Goal: Task Accomplishment & Management: Complete application form

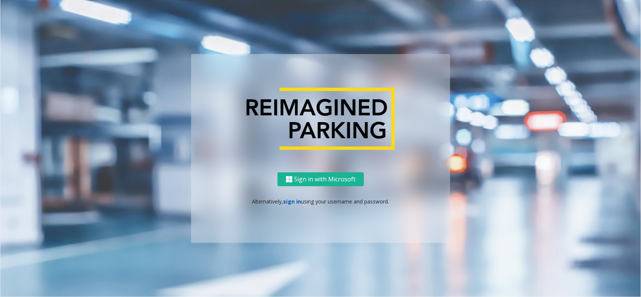
click at [290, 200] on link "sign in" at bounding box center [293, 201] width 18 height 7
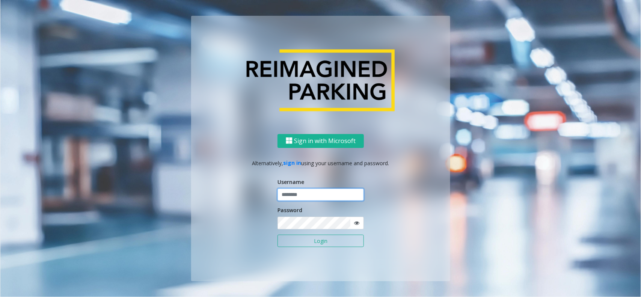
click at [299, 198] on input "text" at bounding box center [321, 195] width 86 height 13
type input "**********"
click at [324, 240] on button "Login" at bounding box center [321, 241] width 86 height 13
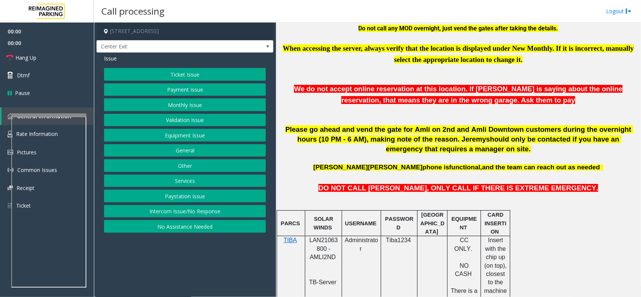
scroll to position [282, 0]
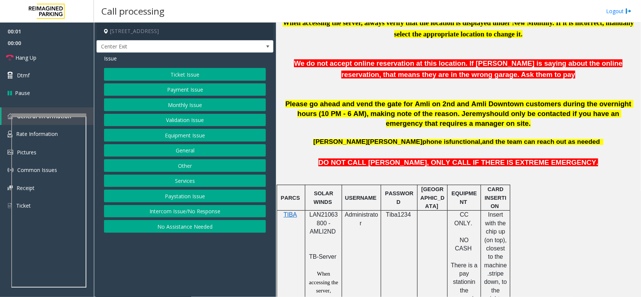
click at [321, 215] on span "LAN21063800 - AMLI2ND" at bounding box center [323, 222] width 29 height 23
copy span "LAN21063800"
click at [185, 124] on button "Validation Issue" at bounding box center [185, 120] width 162 height 13
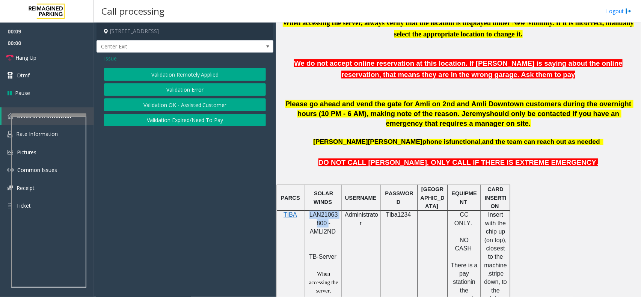
click at [182, 89] on button "Validation Error" at bounding box center [185, 89] width 162 height 13
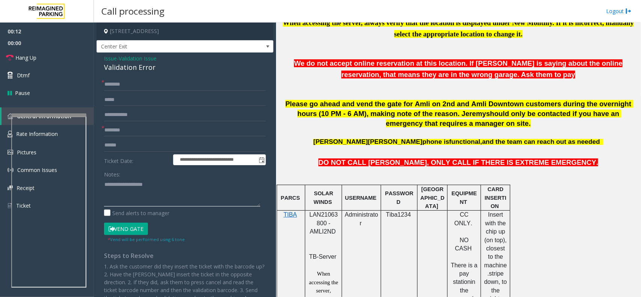
click at [147, 186] on textarea at bounding box center [182, 192] width 156 height 28
click at [142, 66] on div "Validation Error" at bounding box center [185, 67] width 162 height 10
copy div "Validation Error"
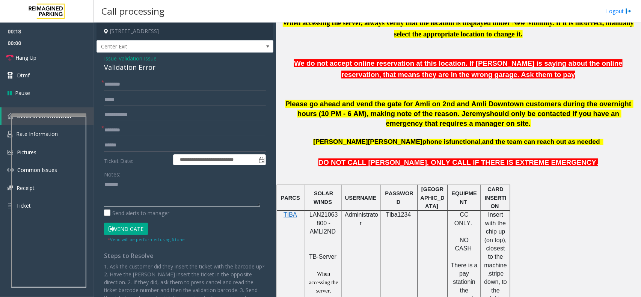
click at [145, 181] on textarea at bounding box center [182, 192] width 156 height 28
paste textarea "**********"
type textarea "**********"
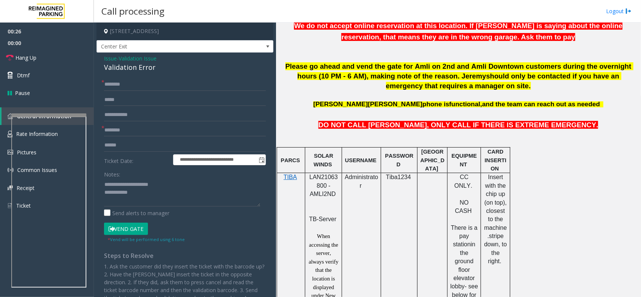
scroll to position [422, 0]
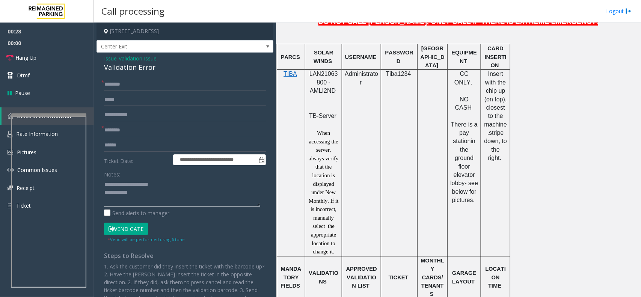
click at [139, 198] on textarea at bounding box center [182, 192] width 156 height 28
click at [127, 134] on input "text" at bounding box center [185, 130] width 162 height 13
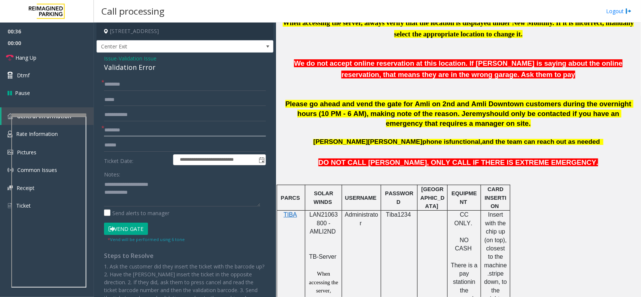
scroll to position [94, 0]
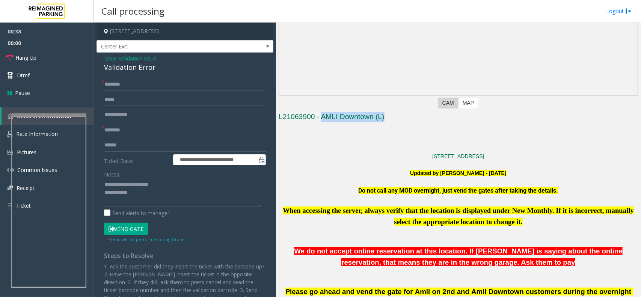
copy h3 "AMLI Downtown (L)"
drag, startPoint x: 389, startPoint y: 119, endPoint x: 323, endPoint y: 123, distance: 65.5
click at [323, 123] on h3 "L21063900 - AMLI Downtown (L)" at bounding box center [458, 118] width 359 height 12
click at [121, 129] on input "text" at bounding box center [185, 130] width 162 height 13
paste input "**********"
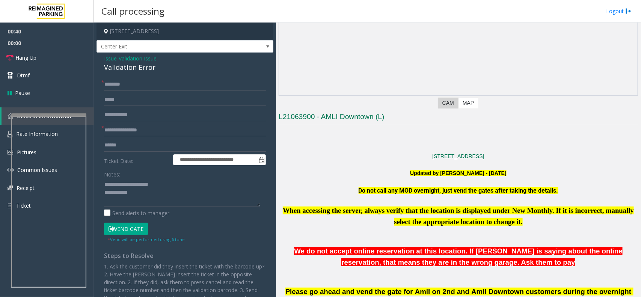
type input "**********"
click at [139, 195] on textarea at bounding box center [182, 192] width 156 height 28
click at [138, 147] on input "text" at bounding box center [185, 145] width 162 height 13
click at [135, 151] on input "text" at bounding box center [185, 145] width 162 height 13
type input "*******"
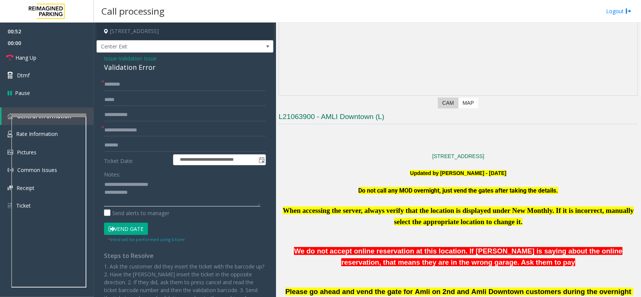
click at [169, 183] on textarea at bounding box center [182, 192] width 156 height 28
click at [198, 192] on textarea at bounding box center [182, 192] width 156 height 28
click at [198, 190] on textarea at bounding box center [182, 192] width 156 height 28
click at [200, 189] on textarea at bounding box center [182, 192] width 156 height 28
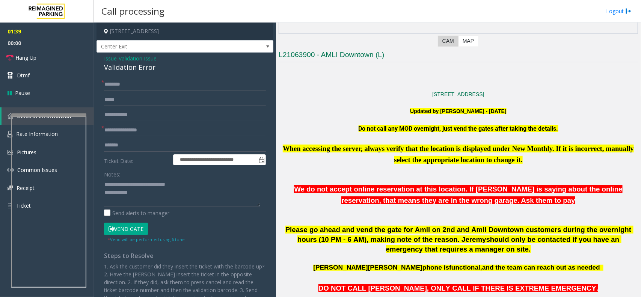
scroll to position [235, 0]
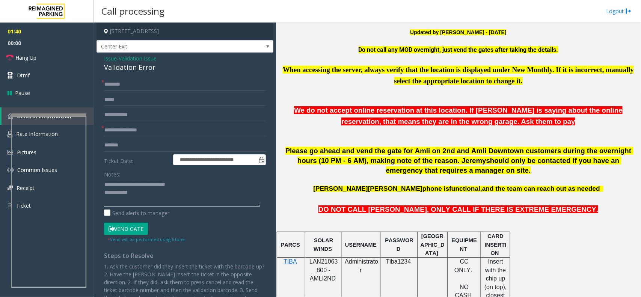
click at [213, 203] on textarea at bounding box center [182, 192] width 156 height 28
click at [154, 196] on textarea at bounding box center [182, 192] width 156 height 28
click at [184, 193] on textarea at bounding box center [182, 192] width 156 height 28
click at [149, 192] on textarea at bounding box center [182, 192] width 156 height 28
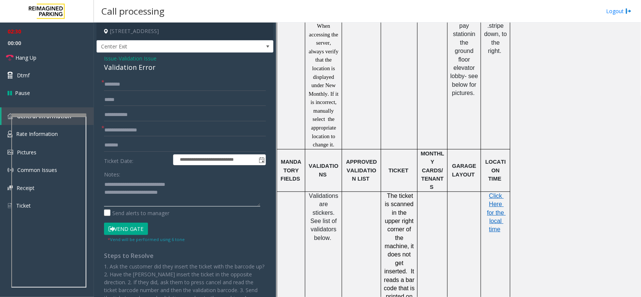
scroll to position [610, 0]
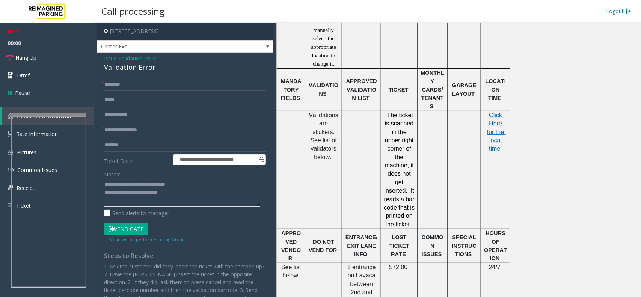
type textarea "**********"
click at [493, 122] on p "Click Here for the local time" at bounding box center [496, 132] width 24 height 42
click at [499, 128] on span "Click Here for the local time" at bounding box center [496, 132] width 19 height 40
click at [133, 86] on input "text" at bounding box center [185, 84] width 162 height 13
type input "******"
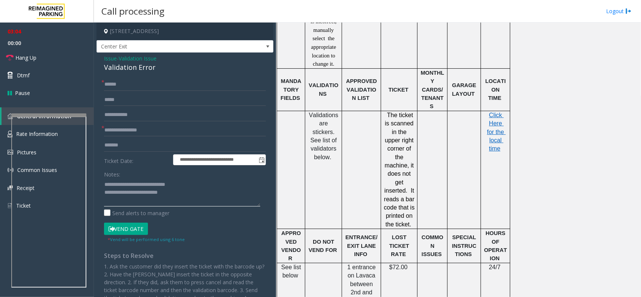
click at [184, 195] on textarea at bounding box center [182, 192] width 156 height 28
click at [131, 230] on button "Vend Gate" at bounding box center [126, 229] width 44 height 13
click at [241, 199] on textarea at bounding box center [182, 192] width 156 height 28
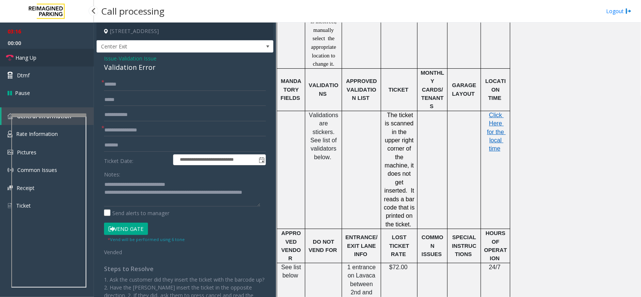
click at [35, 51] on link "Hang Up" at bounding box center [47, 58] width 94 height 18
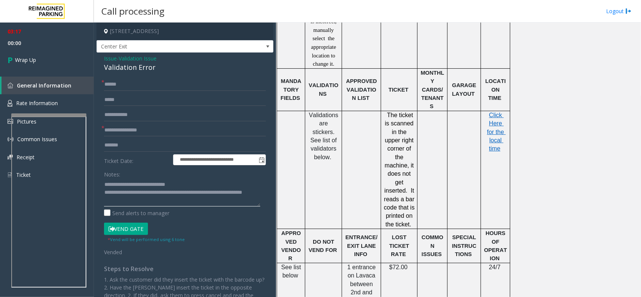
click at [151, 202] on textarea at bounding box center [182, 192] width 156 height 28
type textarea "**********"
click at [81, 71] on div "03:17 00:04 Wrap Up General Information Rate Information Pictures Common Issues…" at bounding box center [47, 106] width 94 height 167
click at [74, 63] on link "Wrap Up" at bounding box center [47, 60] width 94 height 22
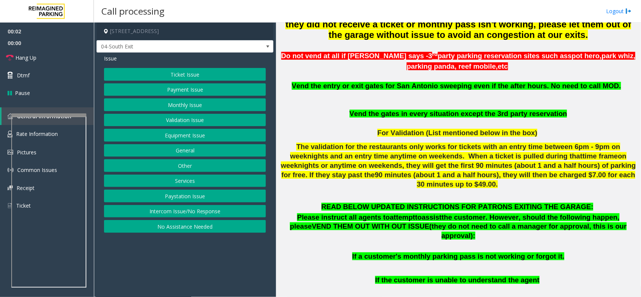
scroll to position [376, 0]
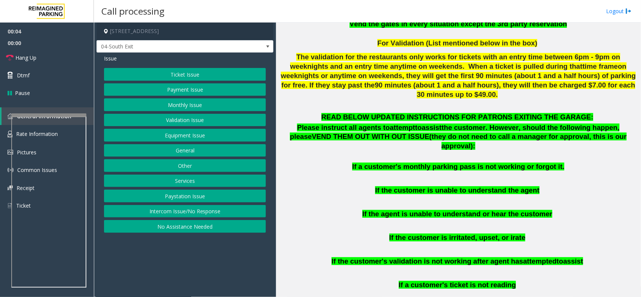
click at [218, 77] on button "Ticket Issue" at bounding box center [185, 74] width 162 height 13
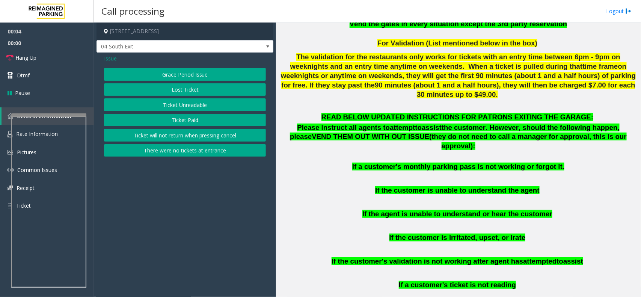
click at [201, 136] on button "Ticket will not return when pressing cancel" at bounding box center [185, 135] width 162 height 13
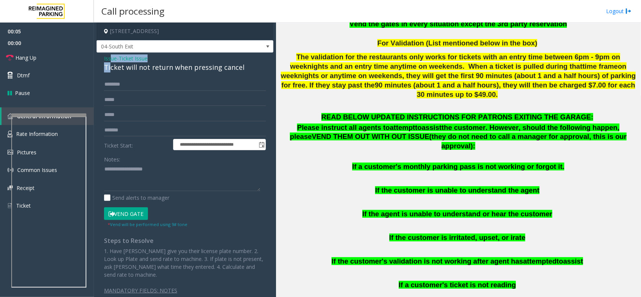
click at [109, 62] on div "Issue - Ticket Issue Ticket will not return when pressing cancel" at bounding box center [185, 63] width 162 height 18
click at [114, 59] on span "Issue" at bounding box center [110, 58] width 13 height 8
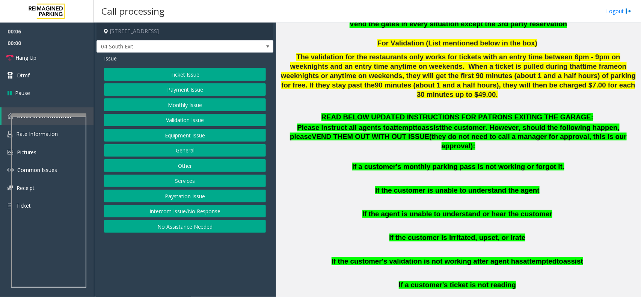
click at [184, 78] on button "Ticket Issue" at bounding box center [185, 74] width 162 height 13
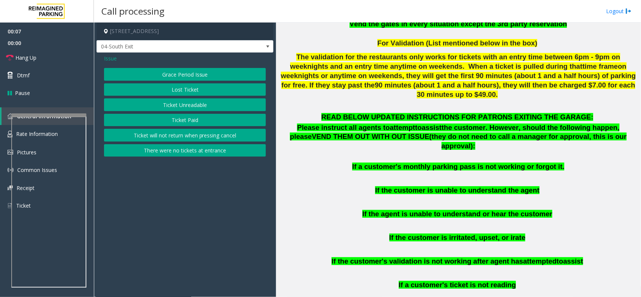
click at [208, 121] on button "Ticket Paid" at bounding box center [185, 120] width 162 height 13
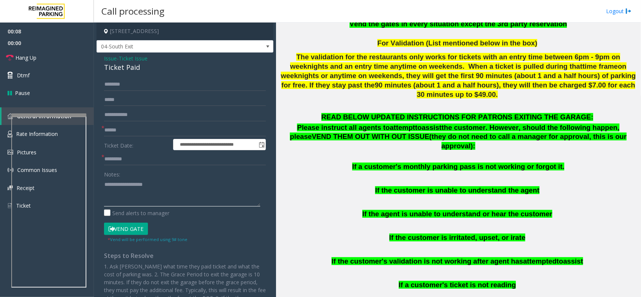
click at [175, 192] on textarea at bounding box center [182, 192] width 156 height 28
click at [116, 68] on div "Ticket Paid" at bounding box center [185, 67] width 162 height 10
copy div "Ticket Paid"
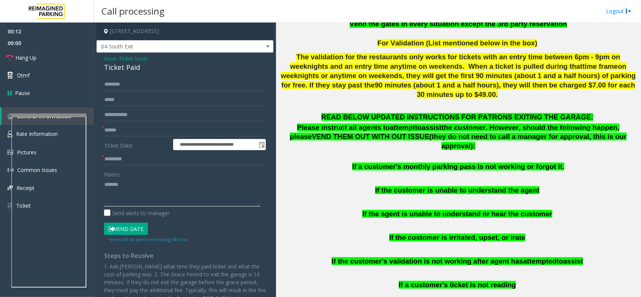
click at [143, 190] on textarea at bounding box center [182, 192] width 156 height 28
paste textarea "**********"
type textarea "**********"
click at [124, 132] on input "text" at bounding box center [185, 130] width 162 height 13
click at [145, 138] on form "**********" at bounding box center [185, 160] width 162 height 165
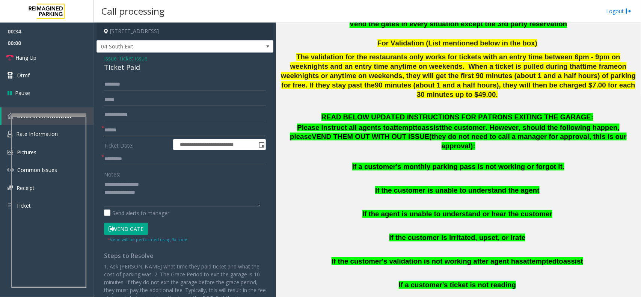
click at [147, 135] on input "text" at bounding box center [185, 130] width 162 height 13
click at [115, 132] on input "**********" at bounding box center [185, 130] width 162 height 13
drag, startPoint x: 121, startPoint y: 130, endPoint x: 97, endPoint y: 133, distance: 24.1
click at [97, 133] on div "**********" at bounding box center [185, 205] width 177 height 304
type input "**********"
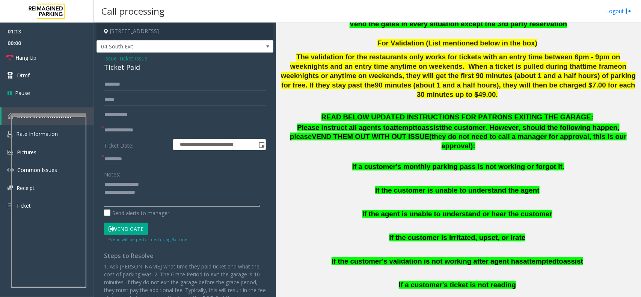
click at [164, 196] on textarea at bounding box center [182, 192] width 156 height 28
type textarea "**********"
click at [108, 134] on input "**********" at bounding box center [185, 130] width 162 height 13
type input "**********"
click at [196, 190] on textarea at bounding box center [182, 192] width 156 height 28
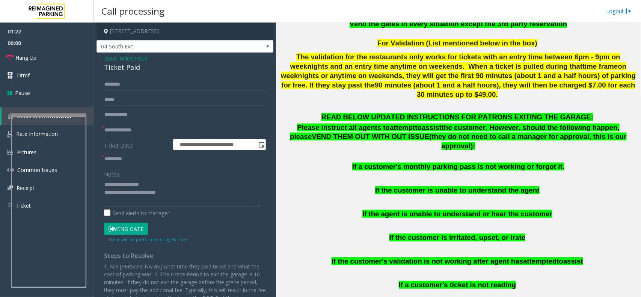
click at [136, 234] on button "Vend Gate" at bounding box center [126, 229] width 44 height 13
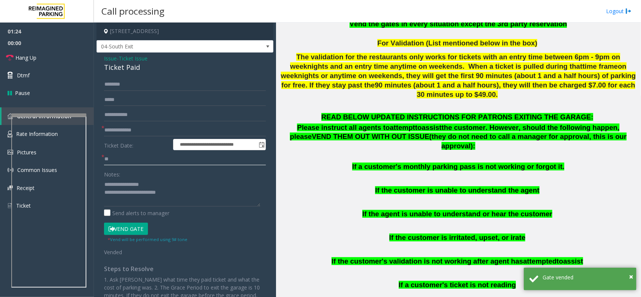
type input "**"
click at [173, 192] on textarea at bounding box center [182, 192] width 156 height 28
click at [104, 132] on input "**********" at bounding box center [185, 130] width 162 height 13
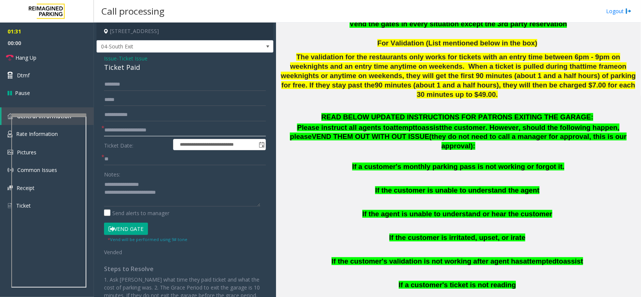
type input "**********"
click at [168, 196] on textarea at bounding box center [182, 192] width 156 height 28
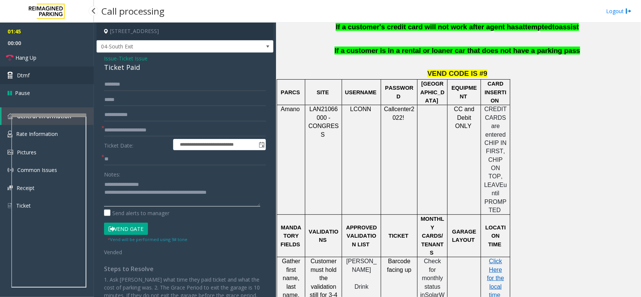
type textarea "**********"
click at [38, 83] on link "Dtmf" at bounding box center [47, 75] width 94 height 18
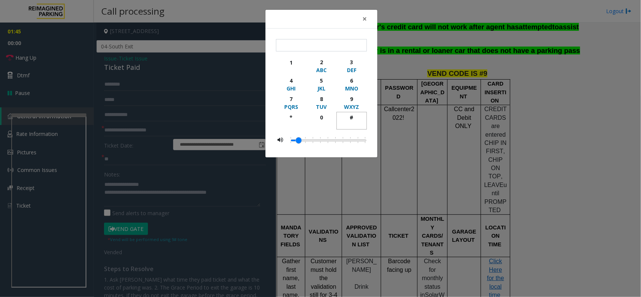
click at [358, 119] on div "#" at bounding box center [351, 117] width 21 height 8
click at [354, 95] on button "9 WXYZ" at bounding box center [351, 103] width 30 height 18
type input "**"
click at [365, 18] on span "×" at bounding box center [364, 19] width 5 height 11
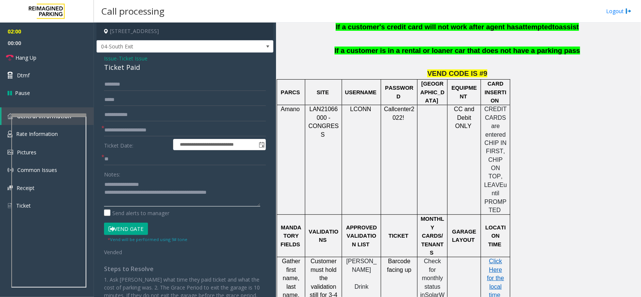
click at [234, 196] on textarea at bounding box center [182, 192] width 156 height 28
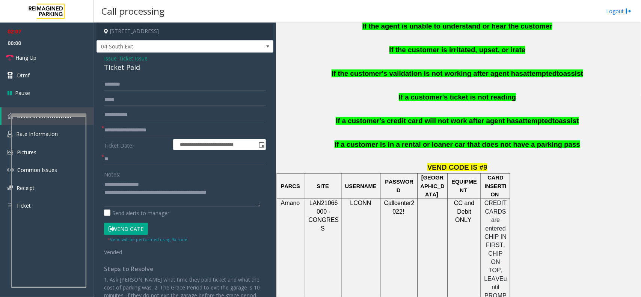
click at [261, 53] on div "**********" at bounding box center [185, 211] width 177 height 317
click at [262, 51] on span at bounding box center [267, 47] width 11 height 12
click at [241, 194] on textarea at bounding box center [182, 192] width 156 height 28
click at [61, 59] on link "Hang Up" at bounding box center [47, 58] width 94 height 18
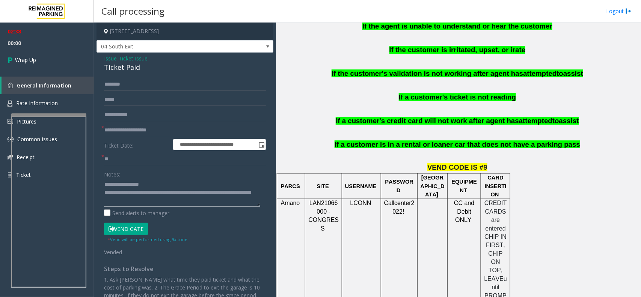
click at [175, 198] on textarea at bounding box center [182, 192] width 156 height 28
type textarea "**********"
click at [80, 64] on link "Wrap Up" at bounding box center [47, 60] width 94 height 22
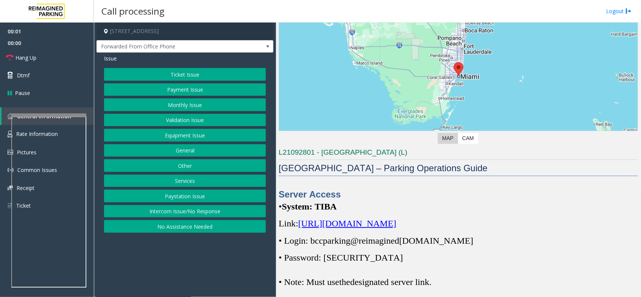
scroll to position [188, 0]
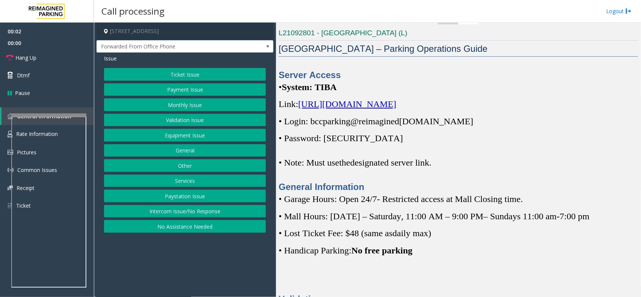
click at [396, 106] on span "[URL][DOMAIN_NAME]" at bounding box center [347, 104] width 98 height 10
click at [216, 78] on button "Ticket Issue" at bounding box center [185, 74] width 162 height 13
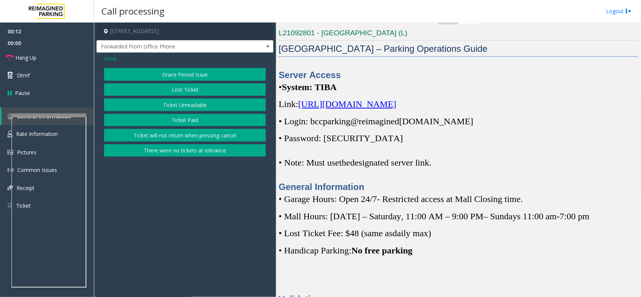
click at [196, 138] on button "Ticket will not return when pressing cancel" at bounding box center [185, 135] width 162 height 13
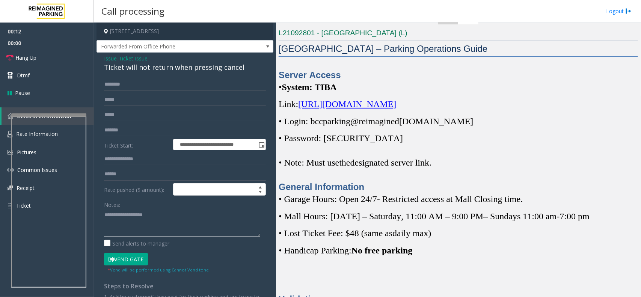
click at [143, 226] on textarea at bounding box center [182, 223] width 156 height 28
click at [184, 68] on div "Ticket will not return when pressing cancel" at bounding box center [185, 67] width 162 height 10
copy div "Ticket will not return when pressing cancel"
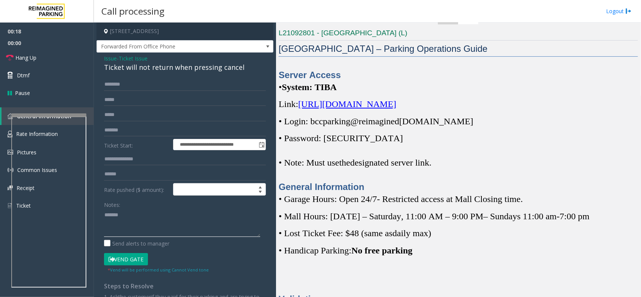
click at [156, 226] on textarea at bounding box center [182, 223] width 156 height 28
paste textarea "**********"
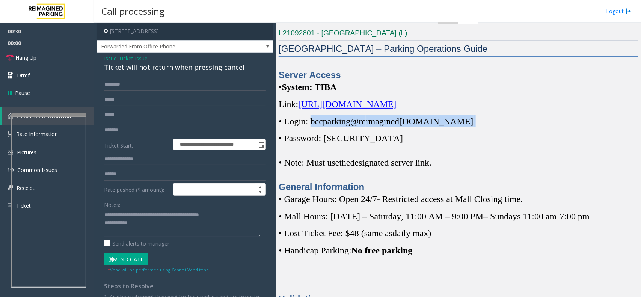
drag, startPoint x: 461, startPoint y: 125, endPoint x: 311, endPoint y: 125, distance: 150.2
click at [311, 125] on p "• Login: bccparking@re imagined [DOMAIN_NAME]" at bounding box center [458, 121] width 359 height 12
copy p "bccparking@re imagined [DOMAIN_NAME]"
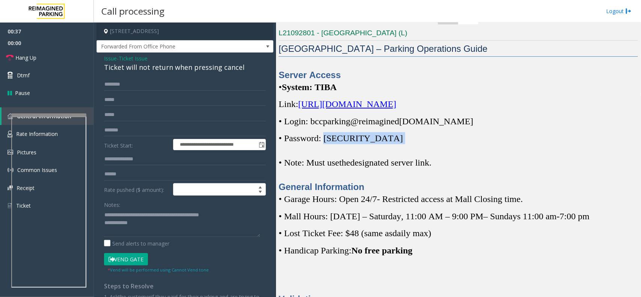
drag, startPoint x: 365, startPoint y: 135, endPoint x: 327, endPoint y: 134, distance: 38.7
click at [327, 134] on p "• Password: [SECURITY_DATA]" at bounding box center [458, 138] width 359 height 12
copy p "Parking1!"
click at [175, 234] on textarea at bounding box center [182, 223] width 156 height 28
drag, startPoint x: 464, startPoint y: 180, endPoint x: 373, endPoint y: 97, distance: 123.1
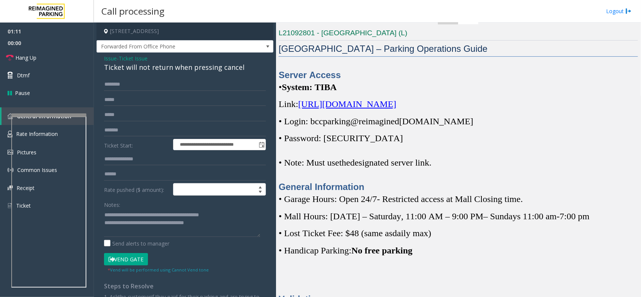
click at [373, 97] on div "Server Access • System: TIBA Link: [URL][DOMAIN_NAME] • Login: bccparking@re im…" at bounding box center [458, 131] width 359 height 125
click at [479, 151] on div "Server Access • System: TIBA Link: [URL][DOMAIN_NAME] • Login: bccparking@re im…" at bounding box center [458, 131] width 359 height 125
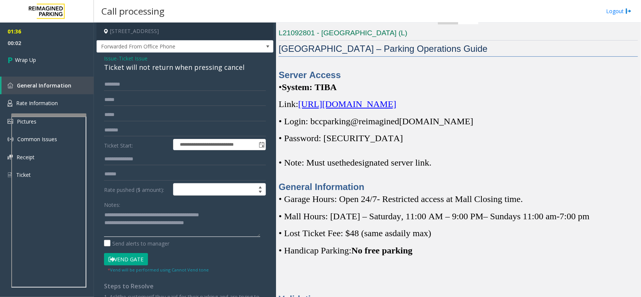
click at [232, 228] on textarea at bounding box center [182, 223] width 156 height 28
type textarea "**********"
click at [46, 68] on link "Wrap Up" at bounding box center [47, 60] width 94 height 22
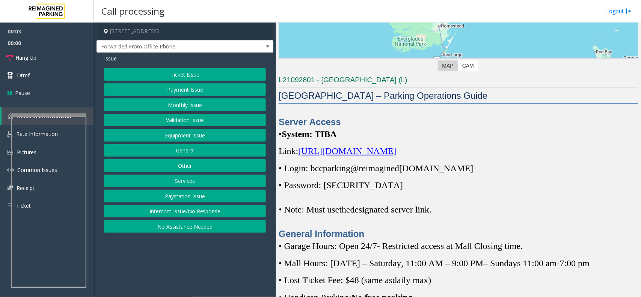
scroll to position [282, 0]
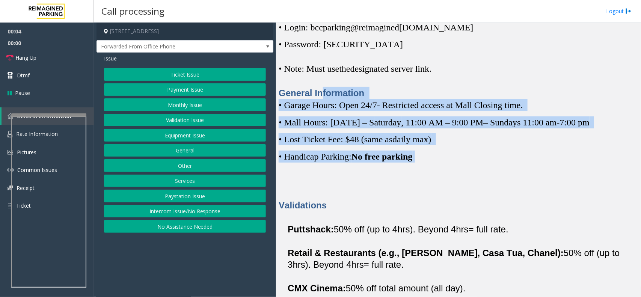
drag, startPoint x: 344, startPoint y: 98, endPoint x: 315, endPoint y: 78, distance: 34.5
drag, startPoint x: 462, startPoint y: 173, endPoint x: 323, endPoint y: 79, distance: 168.1
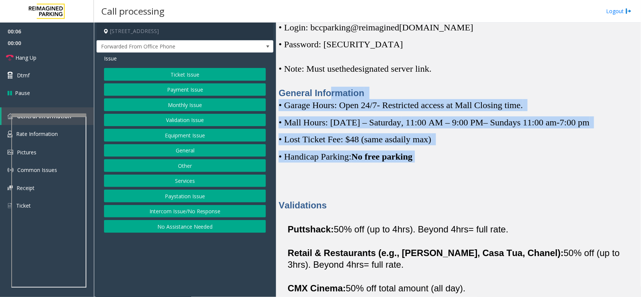
click at [389, 81] on div "Server Access • System: TIBA Link: [URL][DOMAIN_NAME] • Login: bccparking@re im…" at bounding box center [458, 37] width 359 height 125
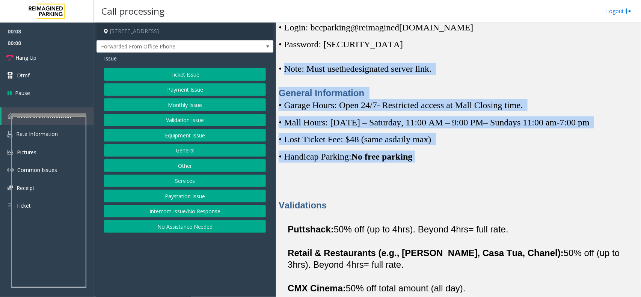
drag, startPoint x: 457, startPoint y: 180, endPoint x: 285, endPoint y: 64, distance: 207.4
click at [459, 92] on p "General Information" at bounding box center [458, 93] width 359 height 12
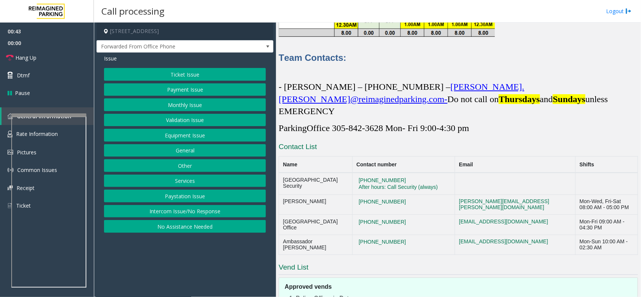
scroll to position [1944, 0]
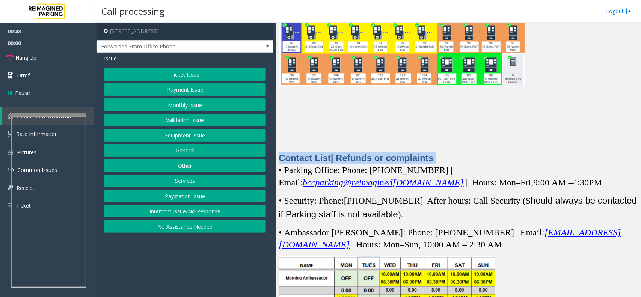
drag, startPoint x: 435, startPoint y: 145, endPoint x: 282, endPoint y: 127, distance: 153.6
click at [336, 128] on p at bounding box center [458, 134] width 359 height 12
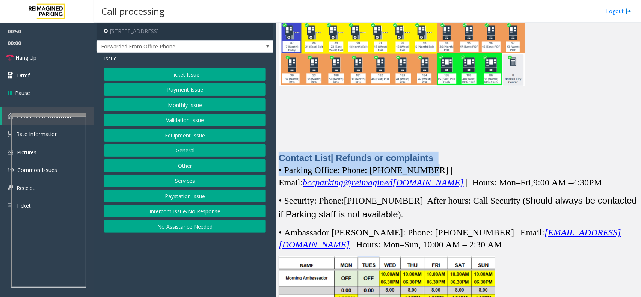
drag, startPoint x: 279, startPoint y: 147, endPoint x: 427, endPoint y: 154, distance: 148.1
click at [432, 152] on p "Contact List | Refunds or complaints" at bounding box center [458, 158] width 359 height 12
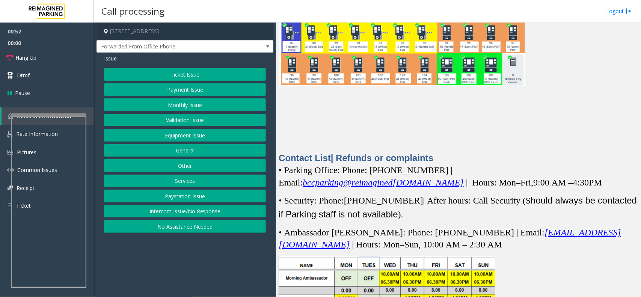
drag, startPoint x: 413, startPoint y: 145, endPoint x: 282, endPoint y: 133, distance: 131.2
click at [442, 152] on p "Contact List | Refunds or complaints" at bounding box center [458, 158] width 359 height 12
click at [202, 136] on button "Equipment Issue" at bounding box center [185, 135] width 162 height 13
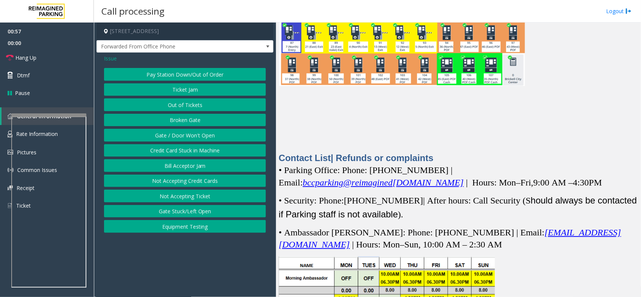
click at [202, 136] on button "Gate / Door Won't Open" at bounding box center [185, 135] width 162 height 13
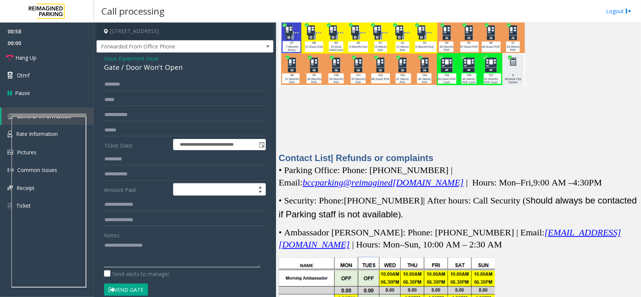
click at [148, 243] on textarea at bounding box center [182, 253] width 156 height 28
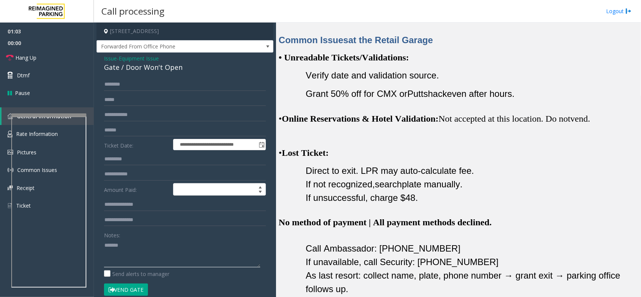
scroll to position [489, 0]
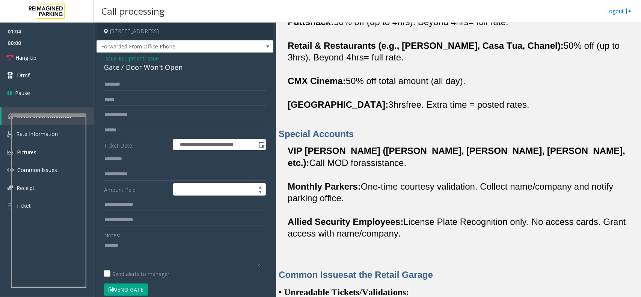
click at [175, 66] on div "Gate / Door Won't Open" at bounding box center [185, 67] width 162 height 10
copy div "Gate / Door Won't Open"
click at [173, 252] on textarea at bounding box center [182, 253] width 156 height 28
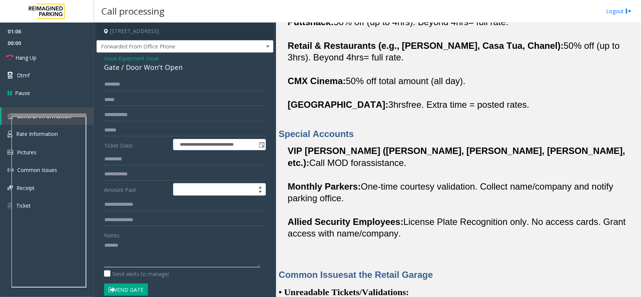
paste textarea "**********"
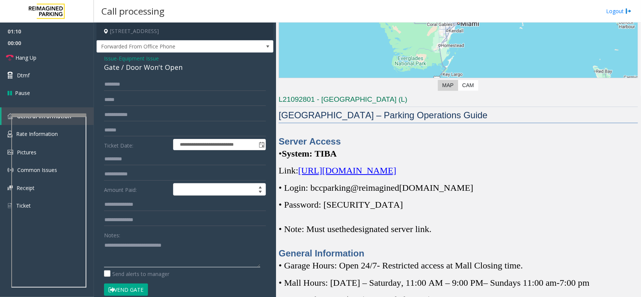
scroll to position [113, 0]
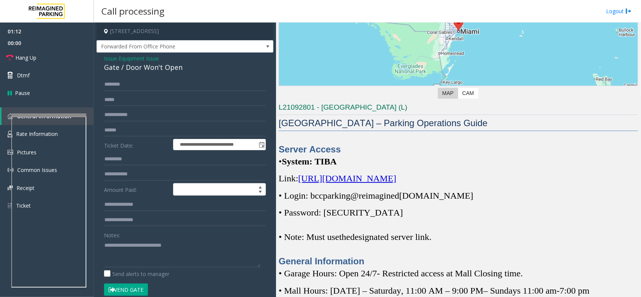
click at [396, 183] on span "[URL][DOMAIN_NAME]" at bounding box center [347, 178] width 98 height 10
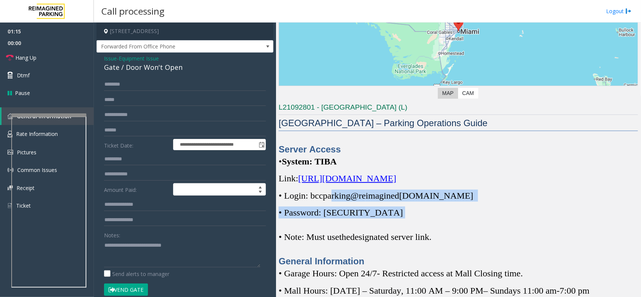
drag, startPoint x: 449, startPoint y: 198, endPoint x: 339, endPoint y: 190, distance: 110.3
click at [331, 190] on div "Server Access • System: TIBA Link: [URL][DOMAIN_NAME] • Login: bccparking@re im…" at bounding box center [458, 205] width 359 height 125
click at [481, 212] on p "• Password: [SECURITY_DATA]" at bounding box center [458, 213] width 359 height 12
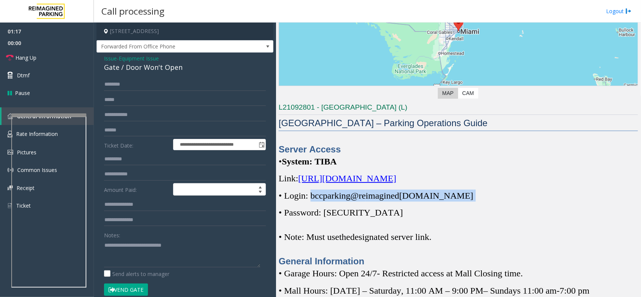
copy p "bccparking@re imagined [DOMAIN_NAME]"
drag, startPoint x: 475, startPoint y: 200, endPoint x: 311, endPoint y: 190, distance: 164.4
click at [311, 190] on p "• Login: bccparking@re imagined [DOMAIN_NAME]" at bounding box center [458, 196] width 359 height 12
click at [172, 248] on textarea at bounding box center [182, 253] width 156 height 28
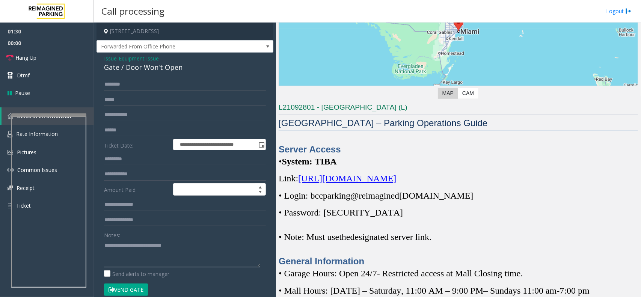
click at [204, 255] on textarea at bounding box center [182, 253] width 156 height 28
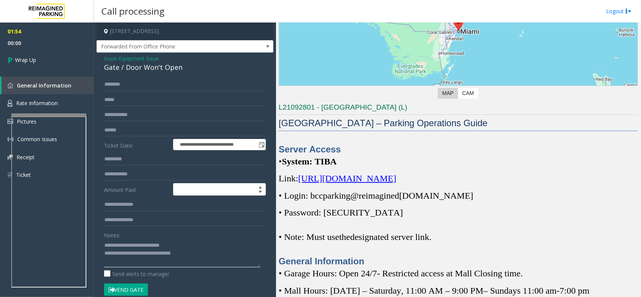
click at [226, 250] on textarea at bounding box center [182, 253] width 156 height 28
type textarea "**********"
click at [38, 64] on link "Wrap Up" at bounding box center [47, 60] width 94 height 22
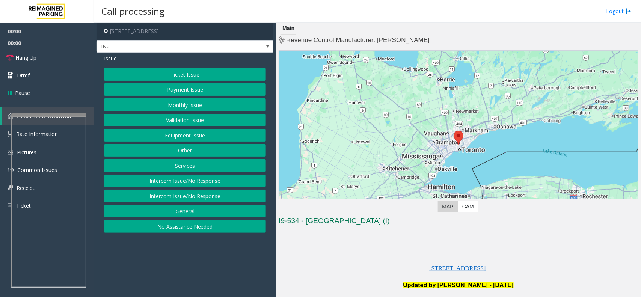
scroll to position [188, 0]
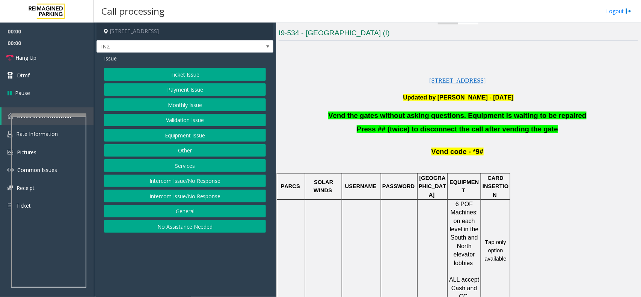
drag, startPoint x: 410, startPoint y: 127, endPoint x: 414, endPoint y: 123, distance: 5.3
click at [410, 127] on span "Press ## (twice) to disconnect the call after vending the gate" at bounding box center [457, 129] width 201 height 8
click at [417, 117] on span "Vend the gates without asking questions. Equipment is waiting to be repaired" at bounding box center [457, 116] width 258 height 8
click at [419, 113] on span "Vend the gates without asking questions. Equipment is waiting to be repaired" at bounding box center [457, 116] width 258 height 8
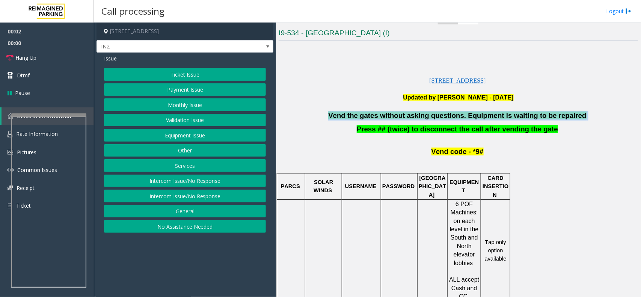
click at [419, 113] on span "Vend the gates without asking questions. Equipment is waiting to be repaired" at bounding box center [457, 116] width 258 height 8
copy p "Vend the gates without asking questions. Equipment is waiting to be repaired"
click at [190, 136] on button "Equipment Issue" at bounding box center [185, 135] width 162 height 13
click at [190, 136] on button "Gate / Door Won't Open" at bounding box center [185, 135] width 162 height 13
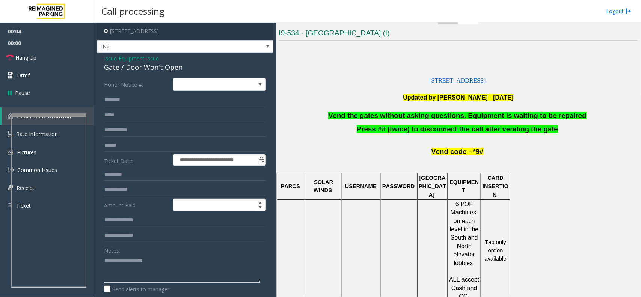
click at [162, 282] on textarea at bounding box center [182, 269] width 156 height 28
paste textarea "**********"
type textarea "**********"
click at [62, 81] on link "Dtmf" at bounding box center [47, 75] width 94 height 18
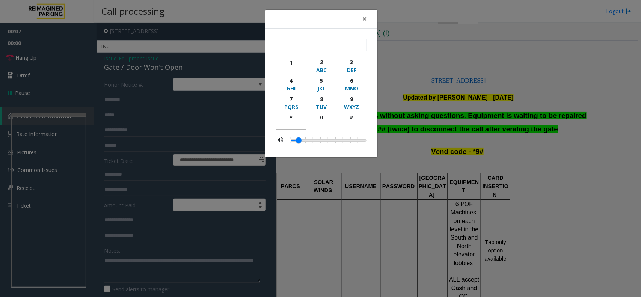
click at [290, 119] on div "*" at bounding box center [291, 117] width 21 height 8
click at [352, 98] on div "9" at bounding box center [351, 99] width 21 height 8
click at [349, 118] on div "#" at bounding box center [351, 117] width 21 height 8
type input "***"
click at [365, 18] on span "×" at bounding box center [364, 19] width 5 height 11
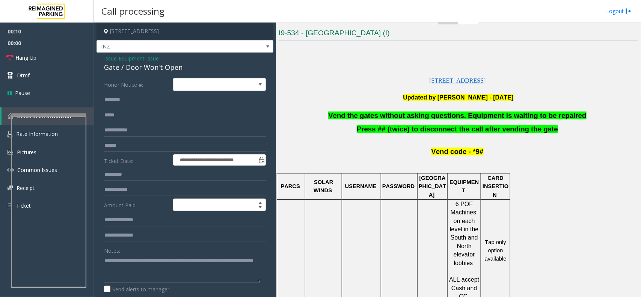
click at [115, 61] on span "Issue" at bounding box center [110, 58] width 13 height 8
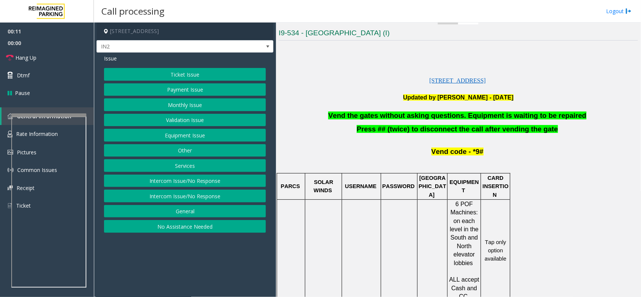
click at [190, 162] on button "Services" at bounding box center [185, 165] width 162 height 13
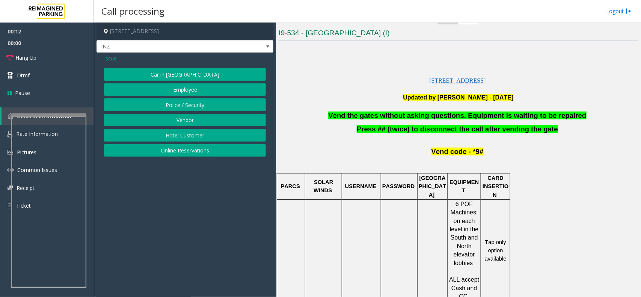
click at [195, 118] on button "Vendor" at bounding box center [185, 120] width 162 height 13
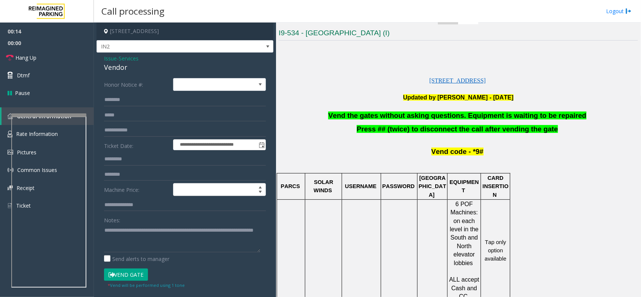
click at [132, 277] on button "Vend Gate" at bounding box center [126, 275] width 44 height 13
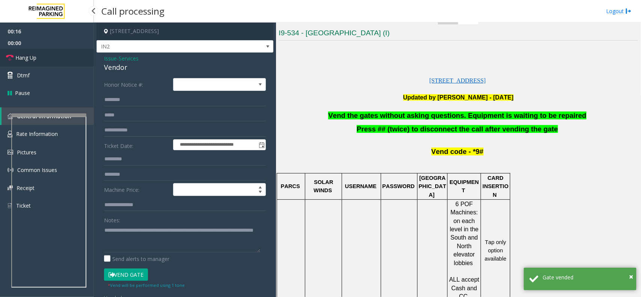
click at [74, 61] on link "Hang Up" at bounding box center [47, 58] width 94 height 18
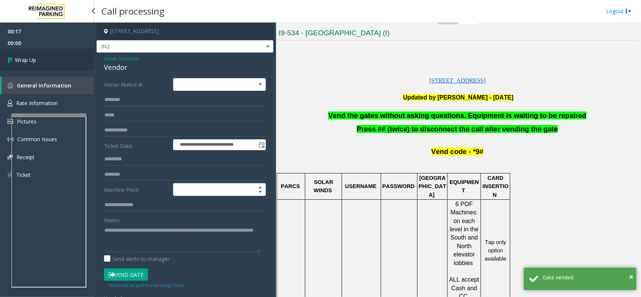
click at [74, 61] on link "Wrap Up" at bounding box center [47, 60] width 94 height 22
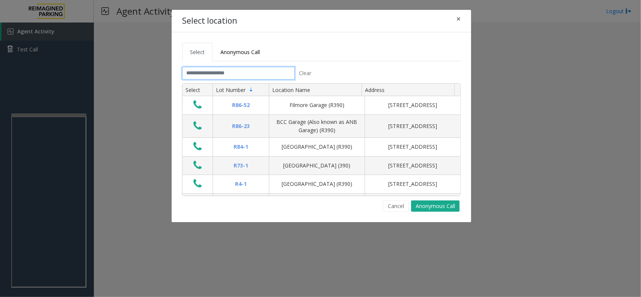
click at [224, 77] on input "text" at bounding box center [238, 73] width 113 height 13
click at [242, 57] on link "Anonymous Call" at bounding box center [240, 52] width 55 height 18
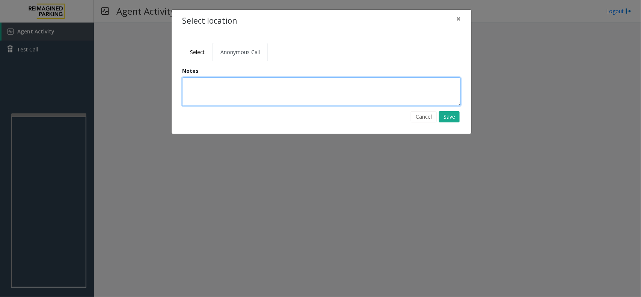
click at [243, 83] on textarea at bounding box center [321, 91] width 279 height 29
type textarea "**********"
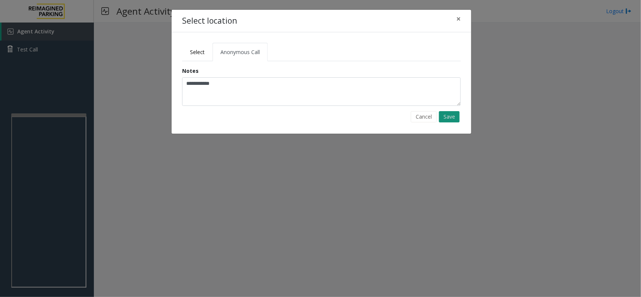
click at [445, 113] on button "Save" at bounding box center [449, 116] width 21 height 11
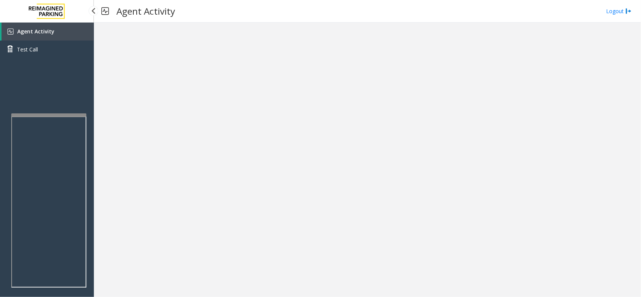
click at [60, 29] on link "Agent Activity" at bounding box center [48, 32] width 92 height 18
